Goal: Task Accomplishment & Management: Use online tool/utility

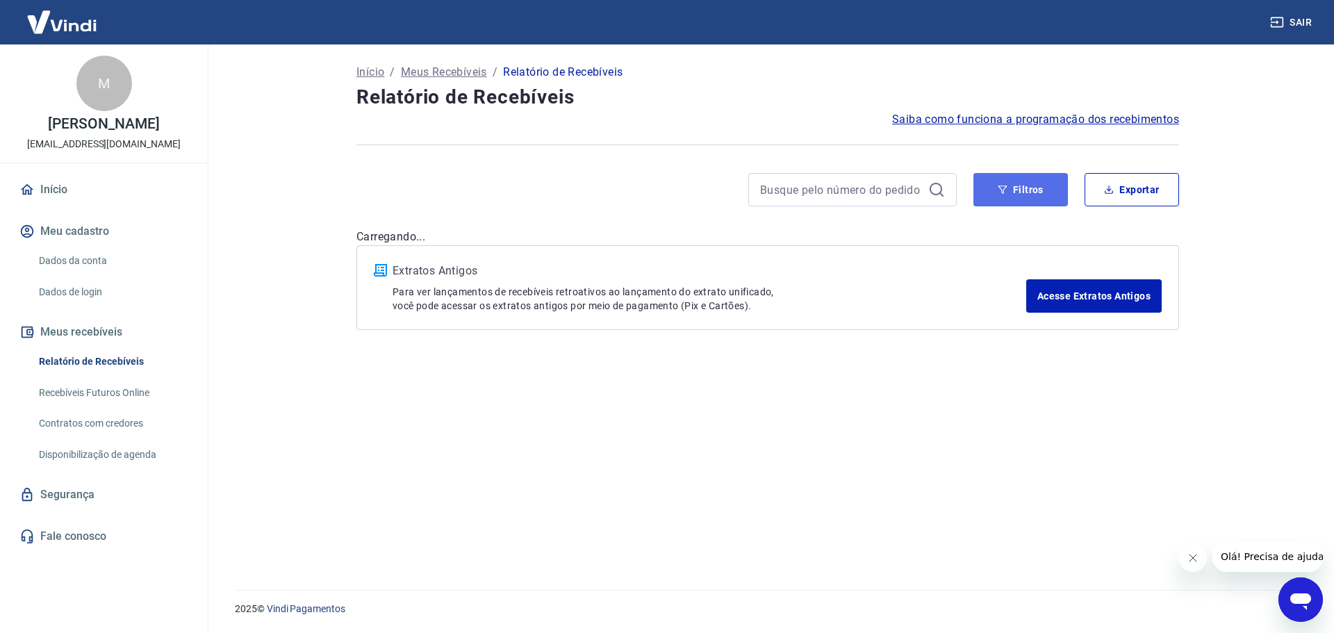
click at [1045, 187] on button "Filtros" at bounding box center [1021, 189] width 95 height 33
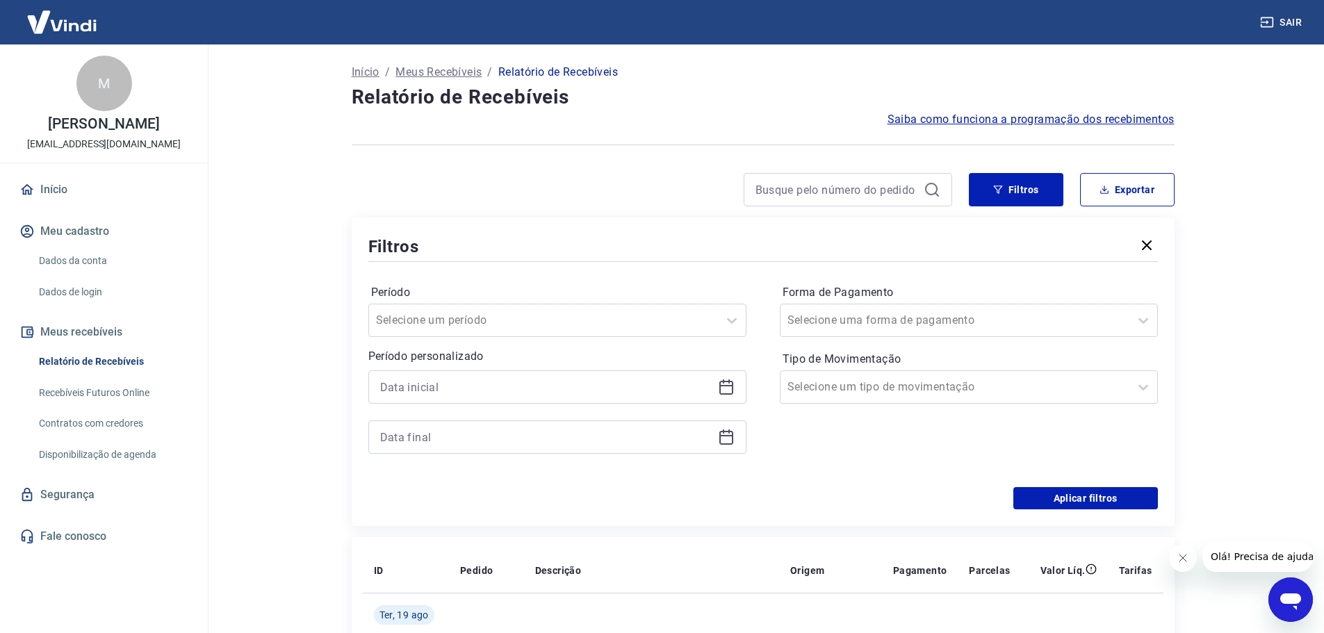
click at [459, 399] on div at bounding box center [557, 386] width 378 height 33
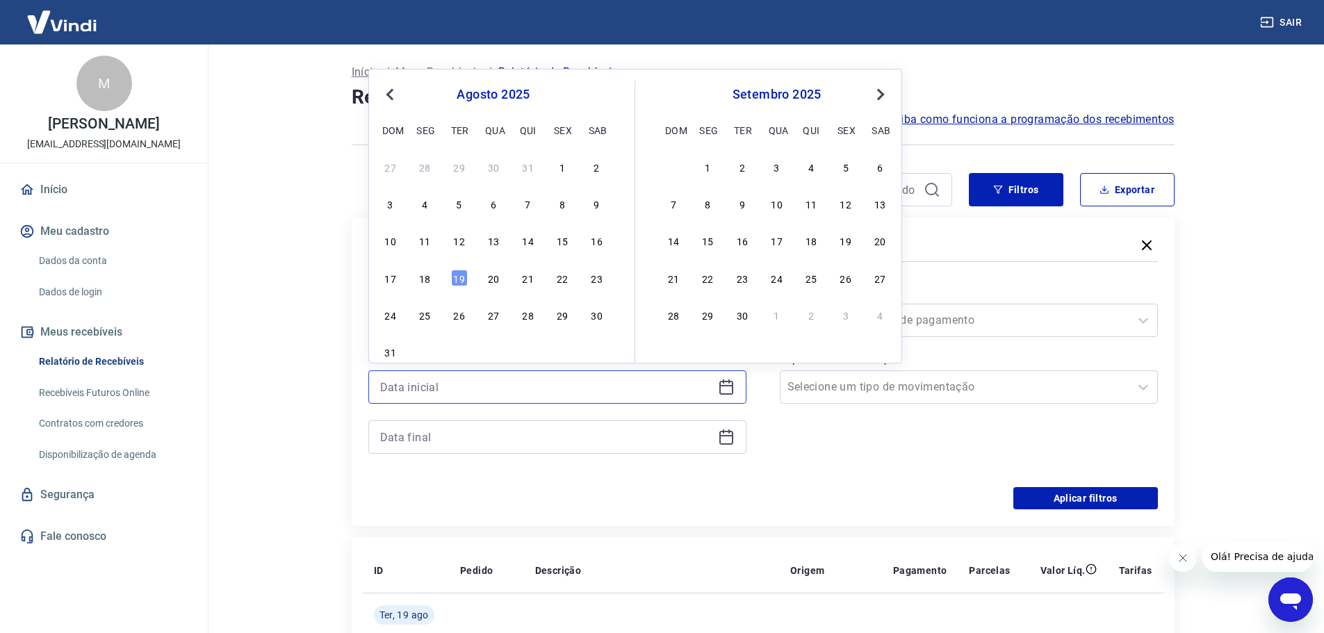
click at [445, 390] on input at bounding box center [546, 387] width 332 height 21
click at [466, 279] on div "19" at bounding box center [459, 278] width 17 height 17
type input "[DATE]"
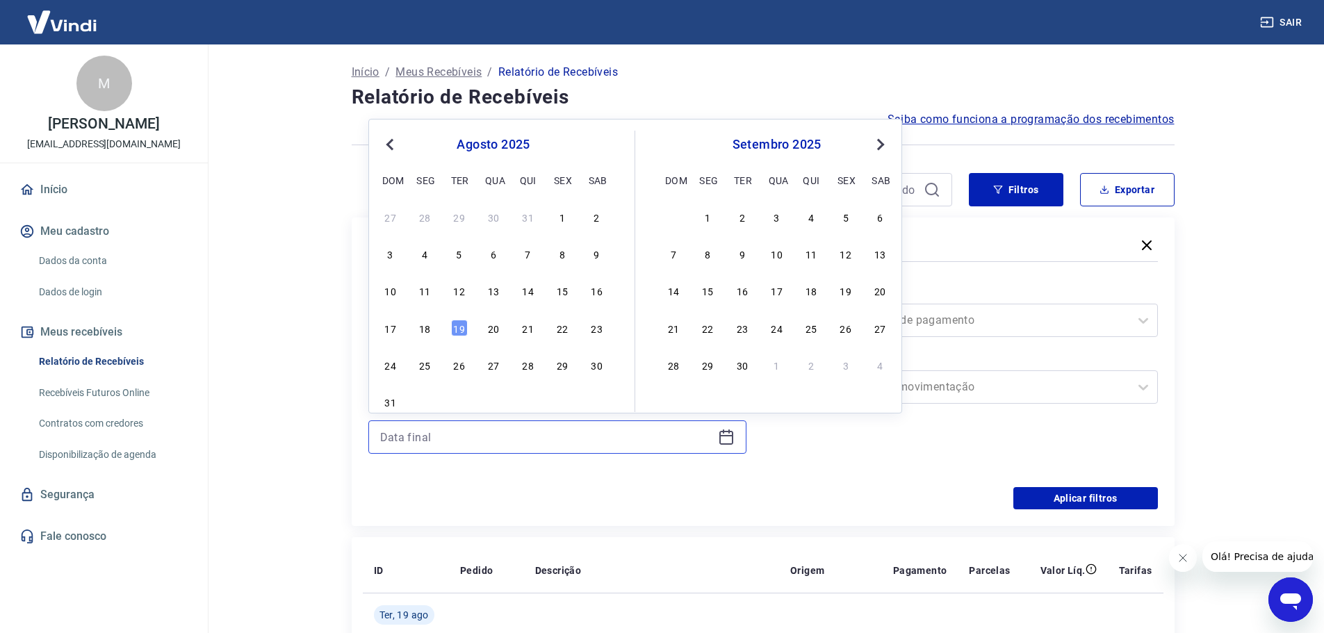
click at [489, 441] on input at bounding box center [546, 437] width 332 height 21
click at [455, 335] on div "19" at bounding box center [459, 328] width 17 height 17
type input "[DATE]"
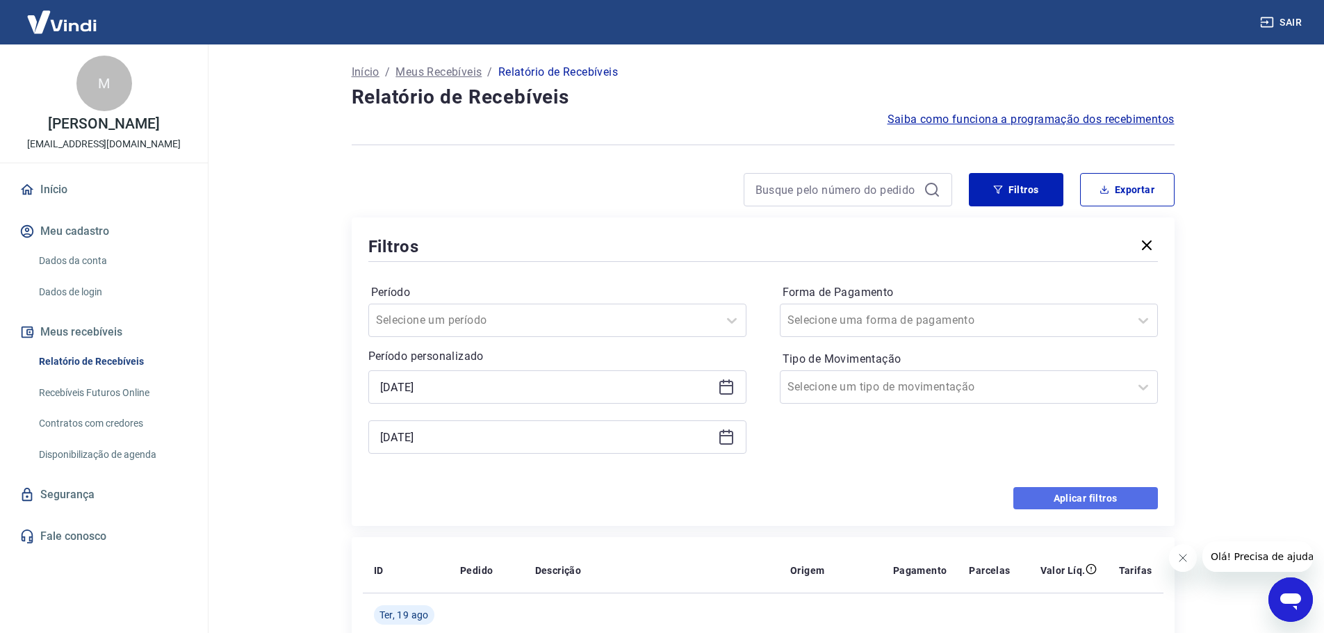
click at [1058, 499] on button "Aplicar filtros" at bounding box center [1085, 498] width 145 height 22
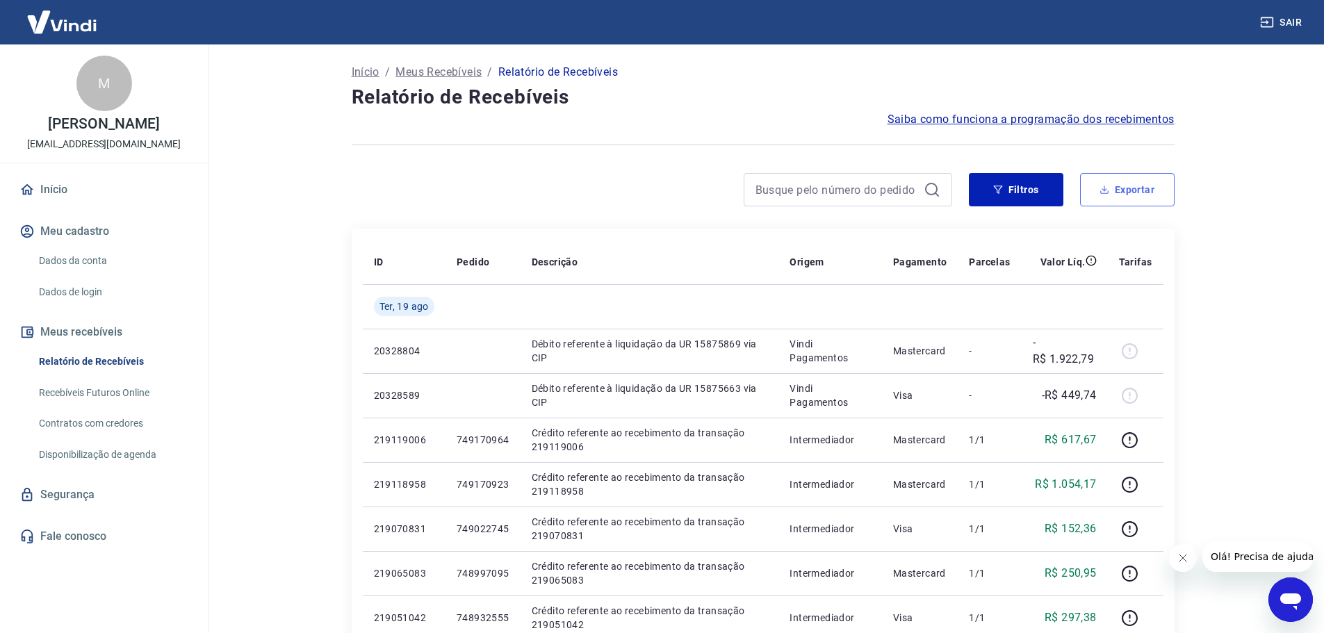
click at [1114, 186] on button "Exportar" at bounding box center [1127, 189] width 95 height 33
type input "[DATE]"
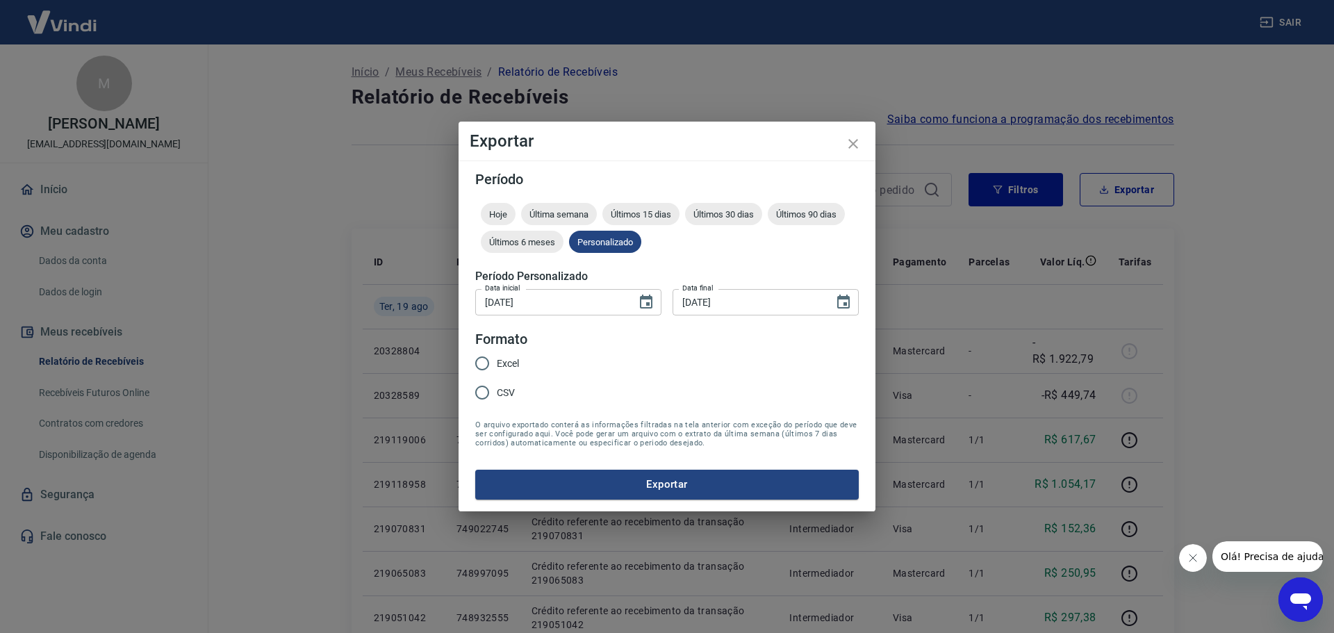
click at [502, 359] on span "Excel" at bounding box center [508, 363] width 22 height 15
click at [497, 359] on input "Excel" at bounding box center [482, 363] width 29 height 29
radio input "true"
click at [604, 486] on button "Exportar" at bounding box center [667, 484] width 384 height 29
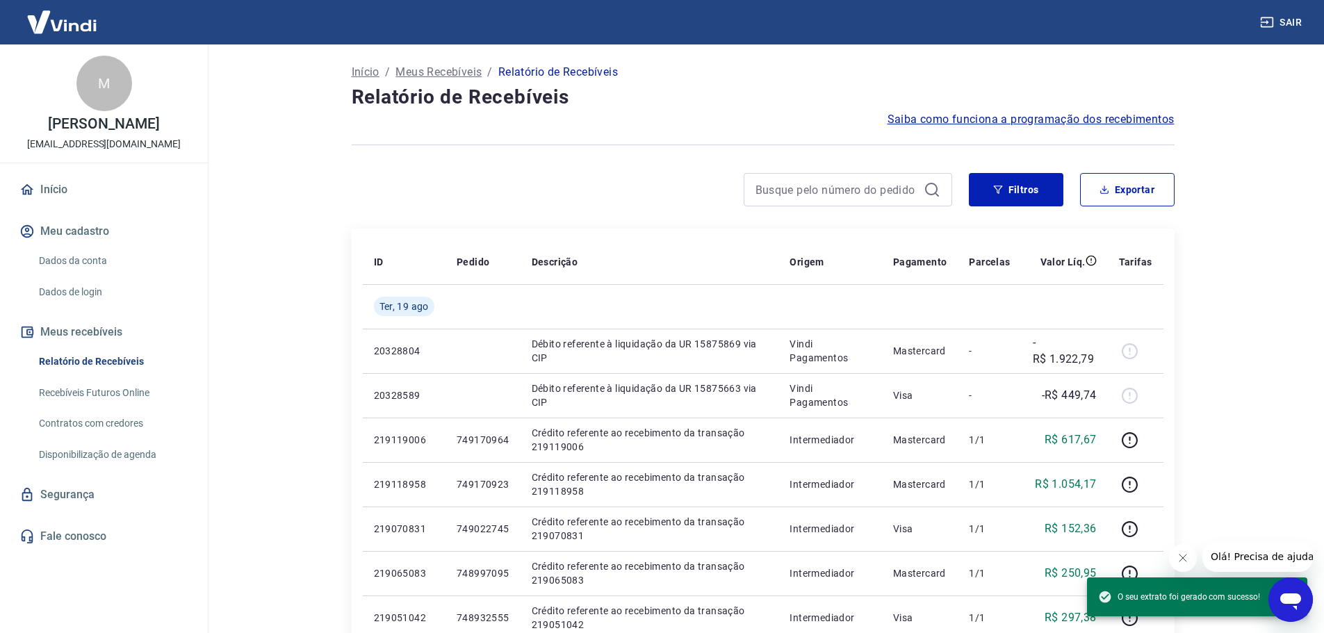
click at [561, 130] on div at bounding box center [763, 145] width 823 height 34
